Goal: Communication & Community: Ask a question

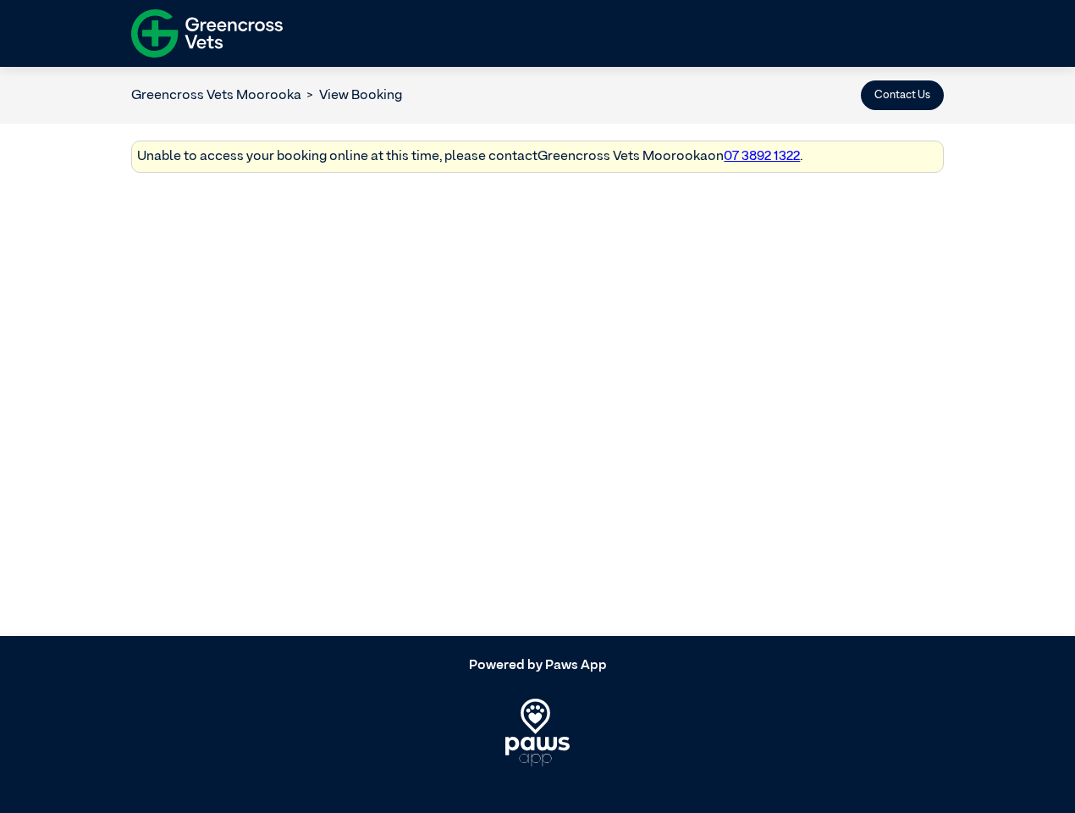
click at [902, 95] on button "Contact Us" at bounding box center [902, 95] width 83 height 30
